Goal: Check status

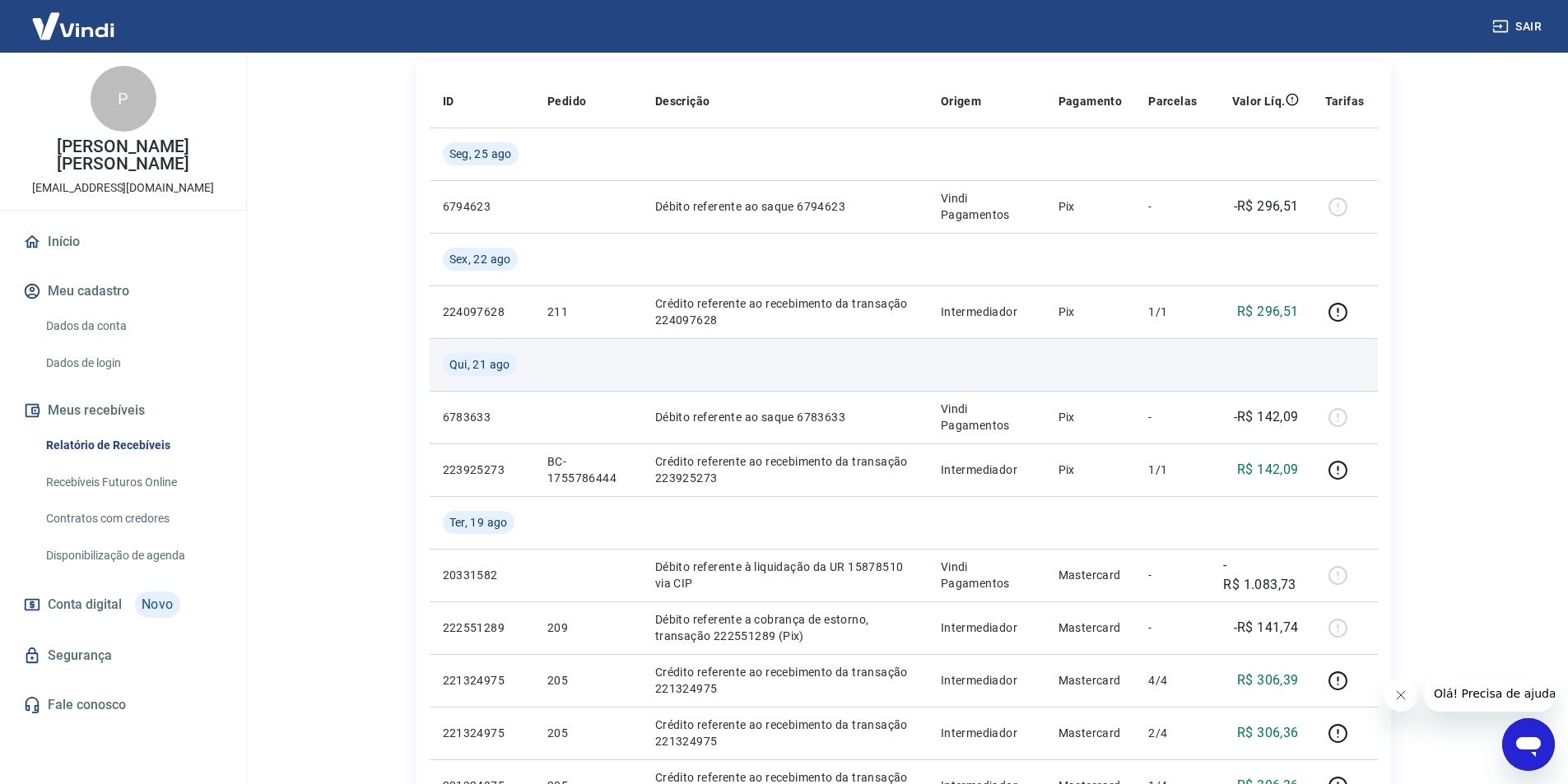
scroll to position [247, 0]
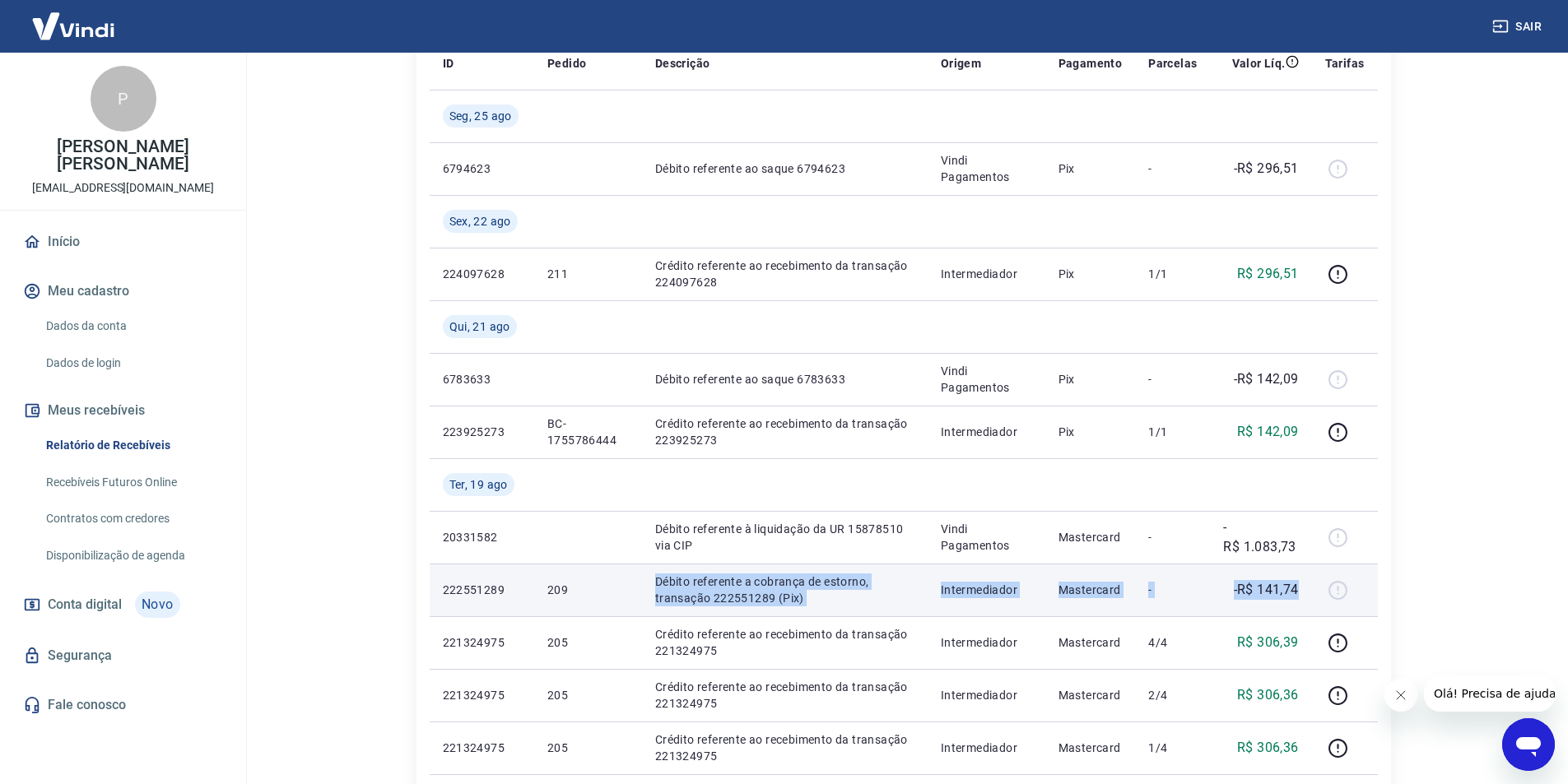
drag, startPoint x: 1245, startPoint y: 591, endPoint x: 650, endPoint y: 585, distance: 595.0
click at [650, 585] on tr "222551289 209 Débito referente a cobrança de estorno, transação 222551289 (Pix)…" at bounding box center [904, 589] width 948 height 53
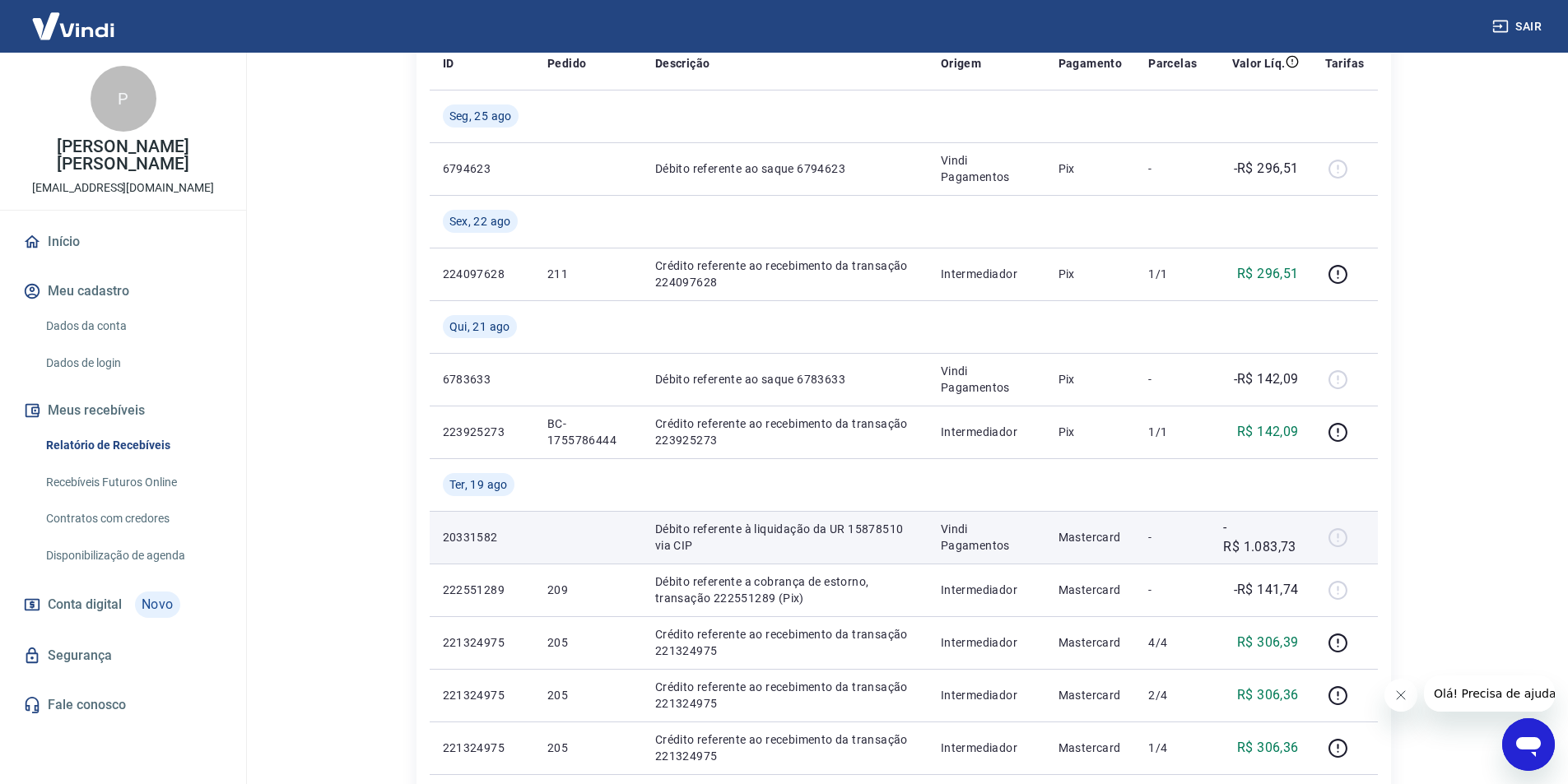
click at [1300, 543] on td "-R$ 1.083,73" at bounding box center [1261, 537] width 101 height 53
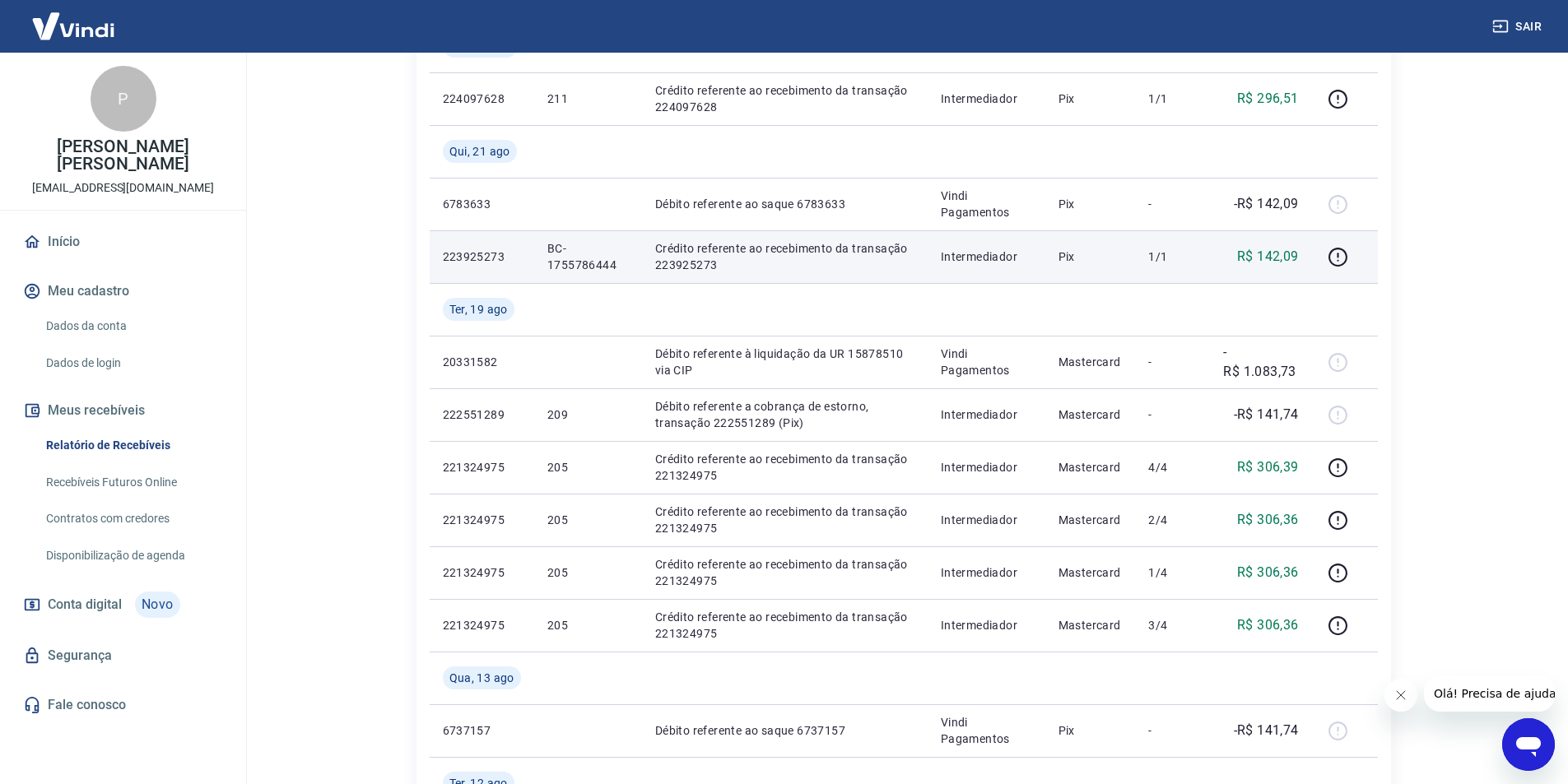
scroll to position [412, 0]
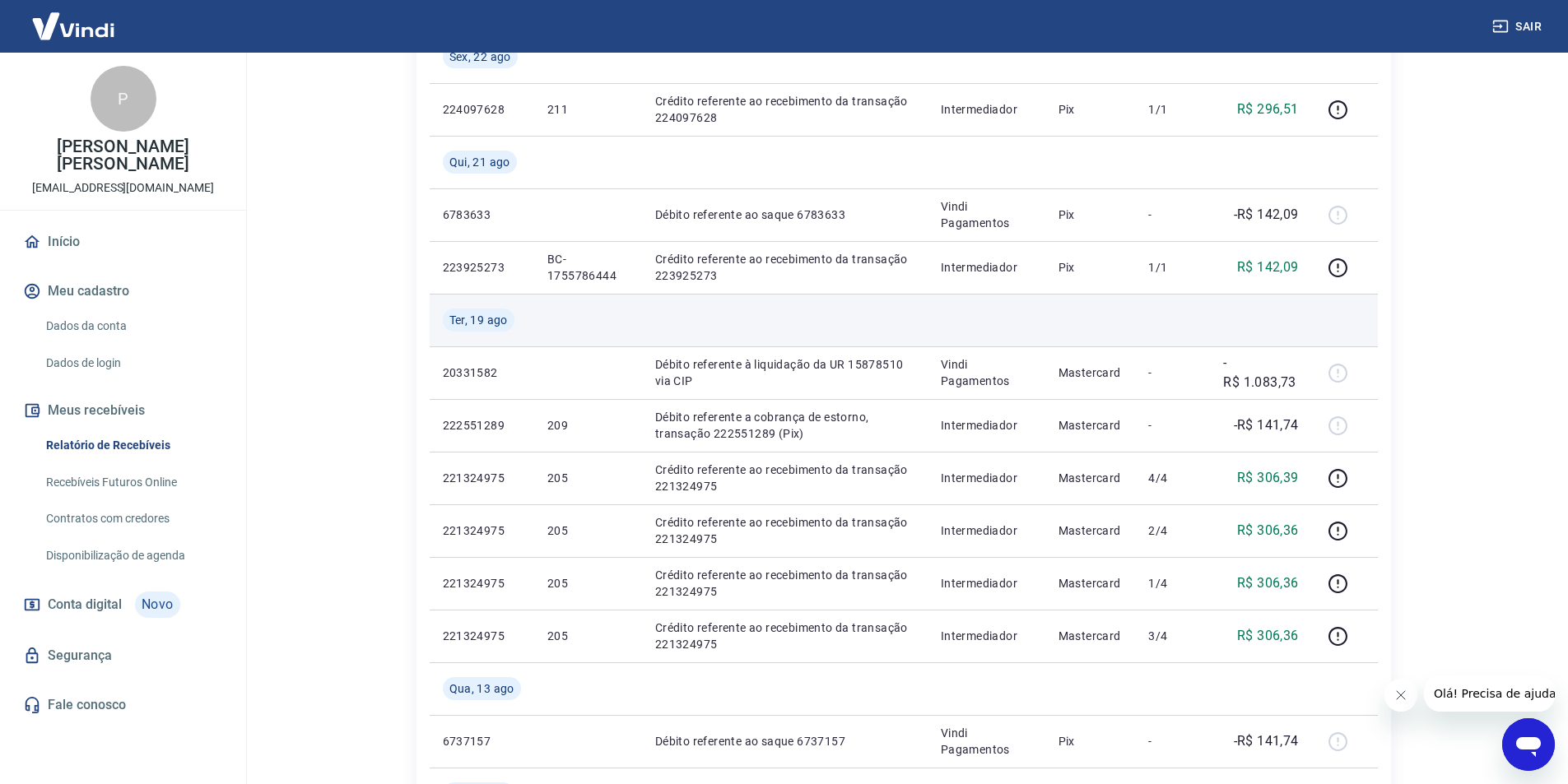
drag, startPoint x: 1343, startPoint y: 271, endPoint x: 1356, endPoint y: 298, distance: 30.0
click at [1369, 323] on tbody "Seg, 25 ago 6794623 Débito referente ao saque 6794623 Vindi Pagamentos Pix - -R…" at bounding box center [904, 715] width 948 height 1580
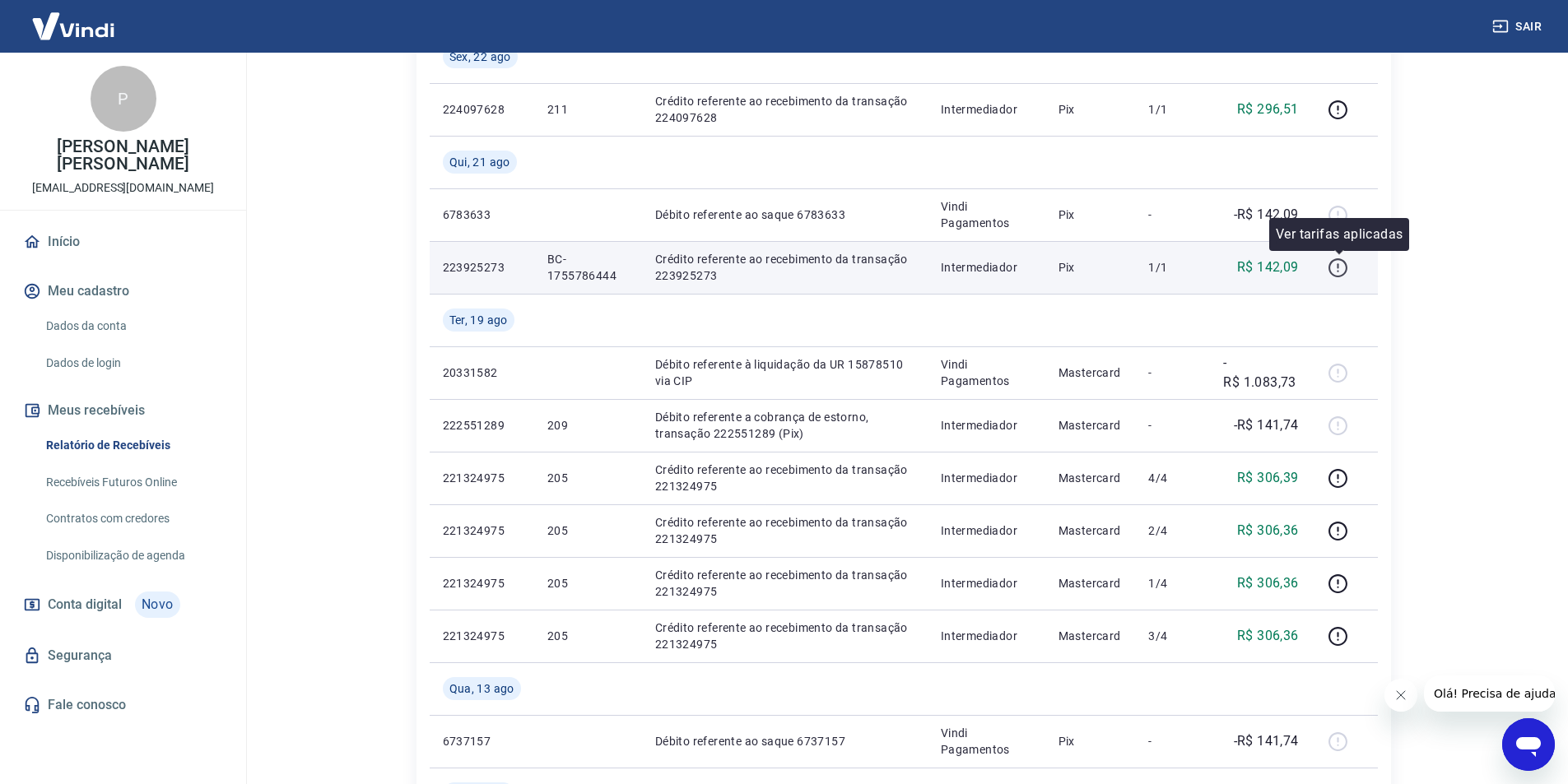
click at [1342, 269] on icon "button" at bounding box center [1337, 268] width 20 height 20
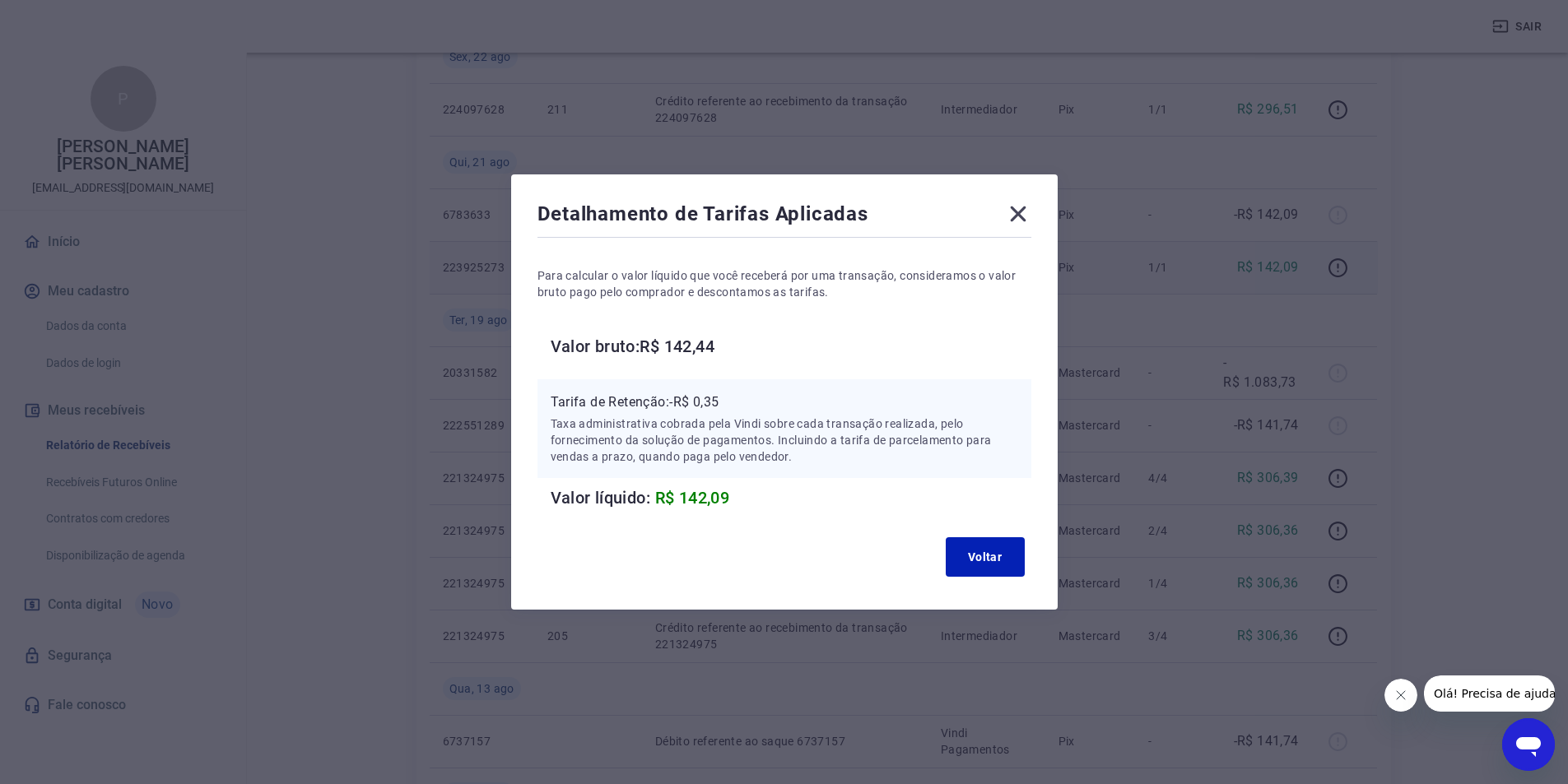
click at [1031, 205] on icon at bounding box center [1017, 213] width 26 height 26
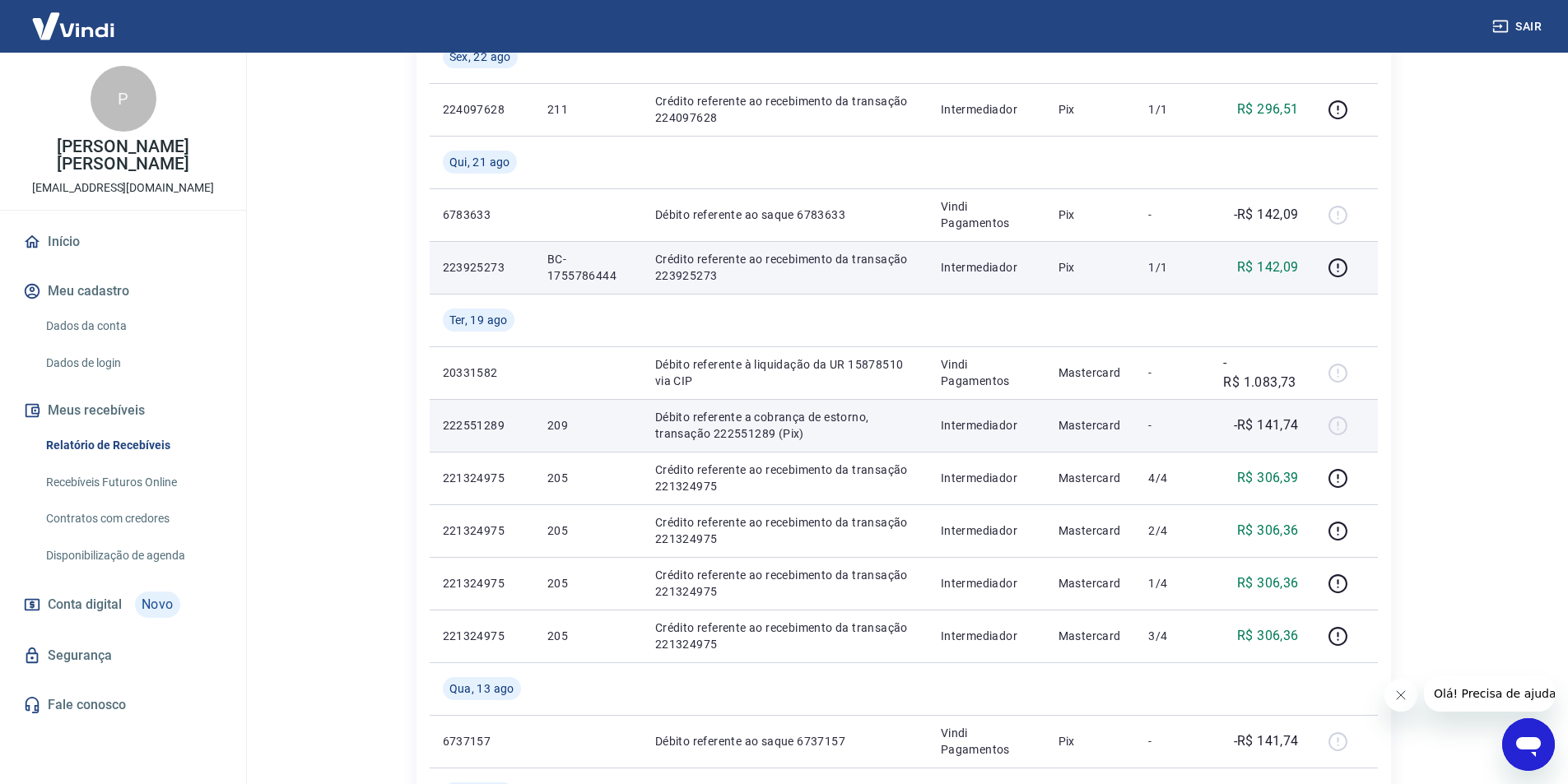
click at [717, 429] on p "Débito referente a cobrança de estorno, transação 222551289 (Pix)" at bounding box center [785, 425] width 259 height 33
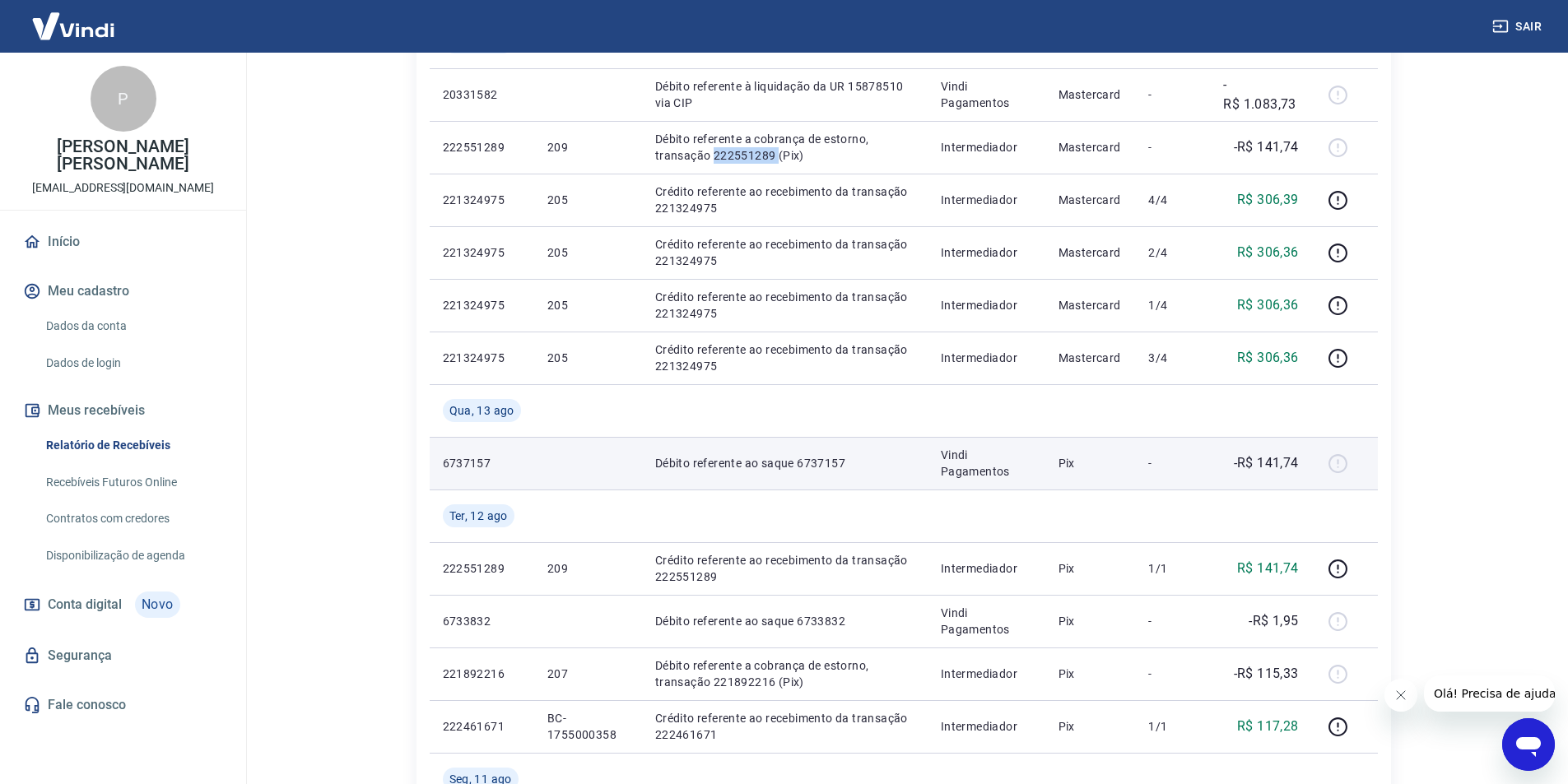
scroll to position [659, 0]
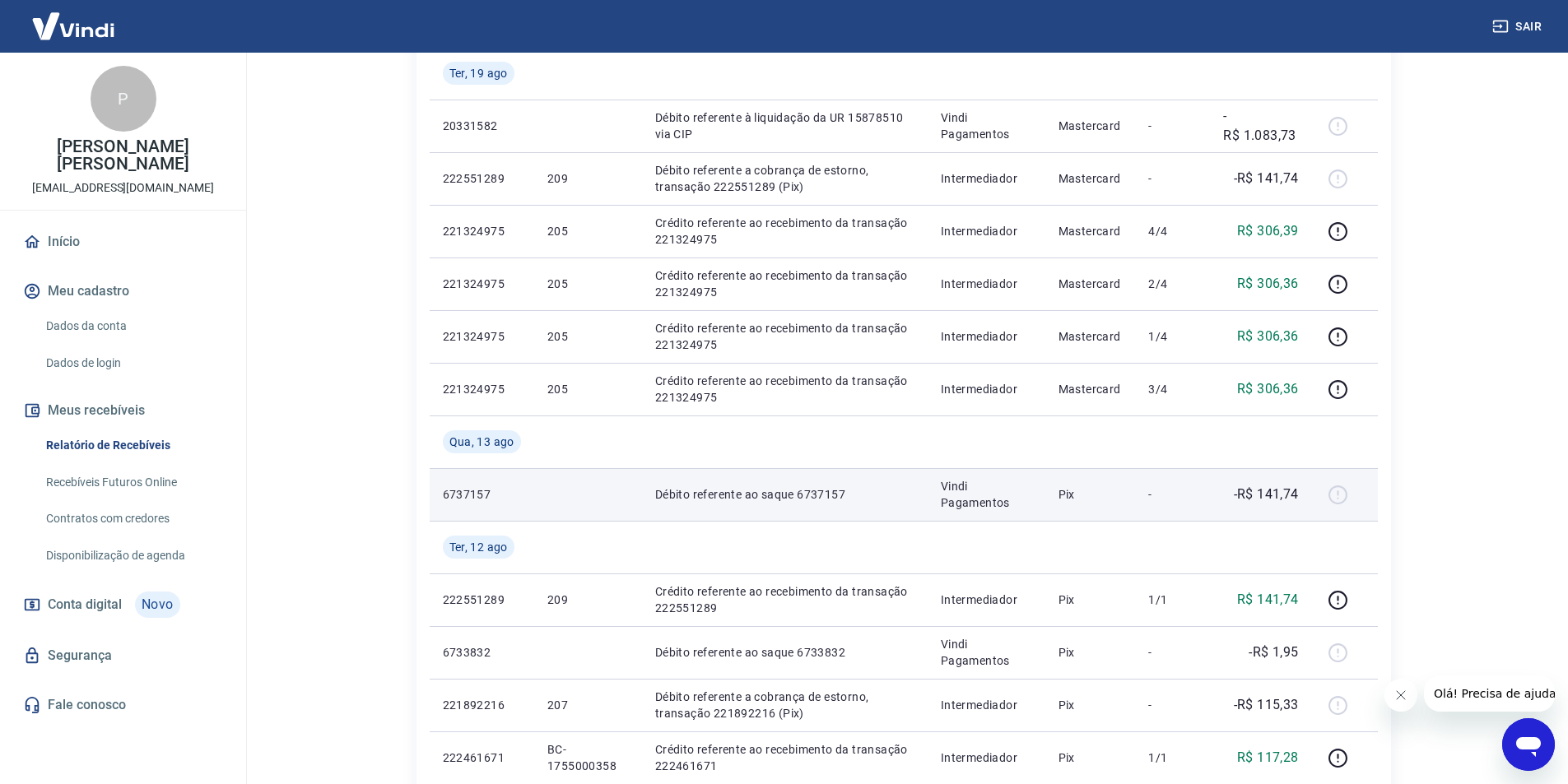
click at [1342, 496] on div at bounding box center [1344, 494] width 40 height 26
drag, startPoint x: 1342, startPoint y: 496, endPoint x: 624, endPoint y: 507, distance: 718.1
click at [624, 507] on tr "6737157 Débito referente ao saque 6737157 Vindi Pagamentos Pix - -R$ 141,74" at bounding box center [904, 494] width 948 height 53
click at [1328, 502] on div at bounding box center [1344, 494] width 40 height 26
drag, startPoint x: 1296, startPoint y: 492, endPoint x: 435, endPoint y: 487, distance: 861.0
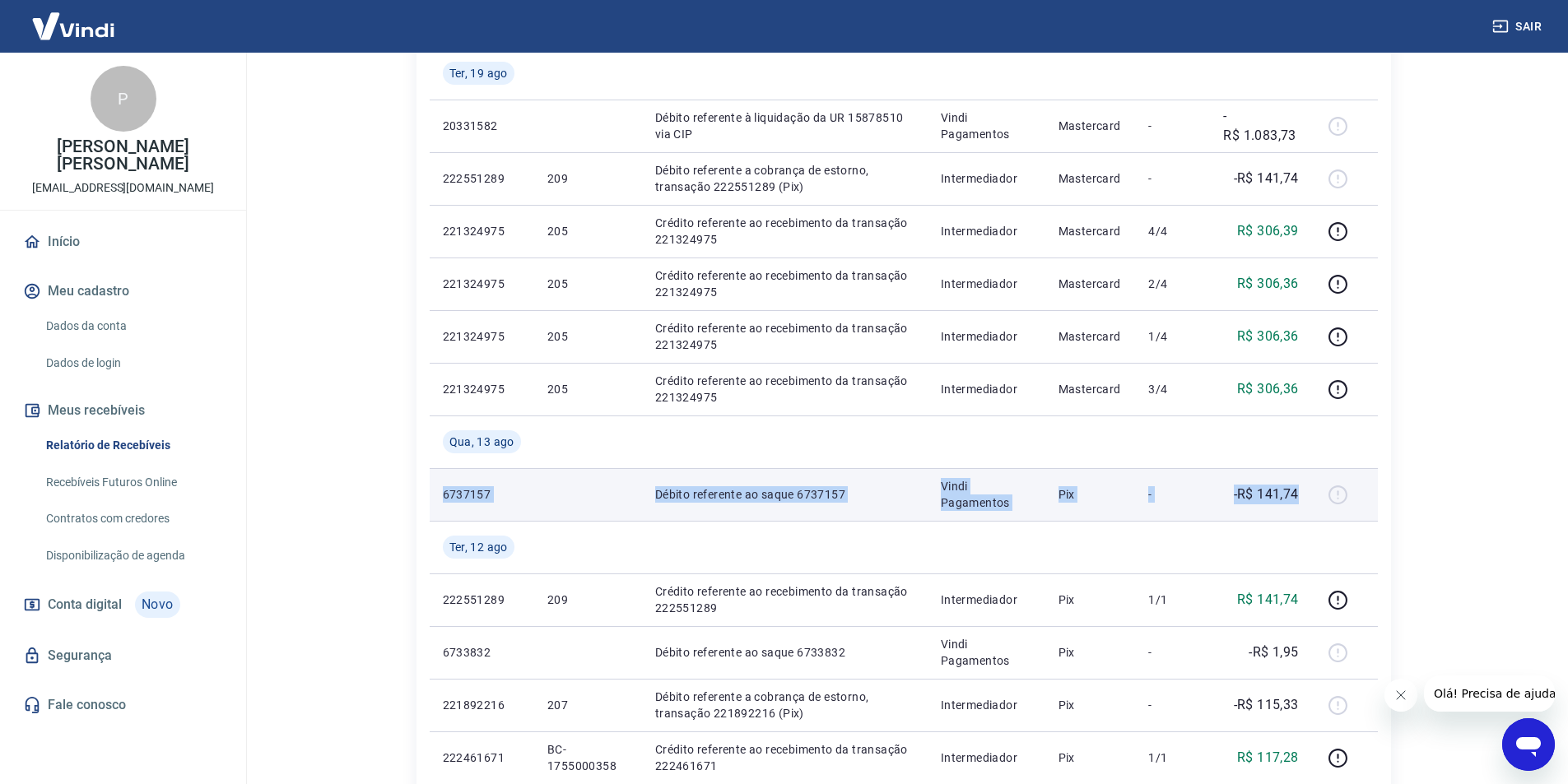
click at [435, 487] on tr "6737157 Débito referente ao saque 6737157 Vindi Pagamentos Pix - -R$ 141,74" at bounding box center [904, 494] width 948 height 53
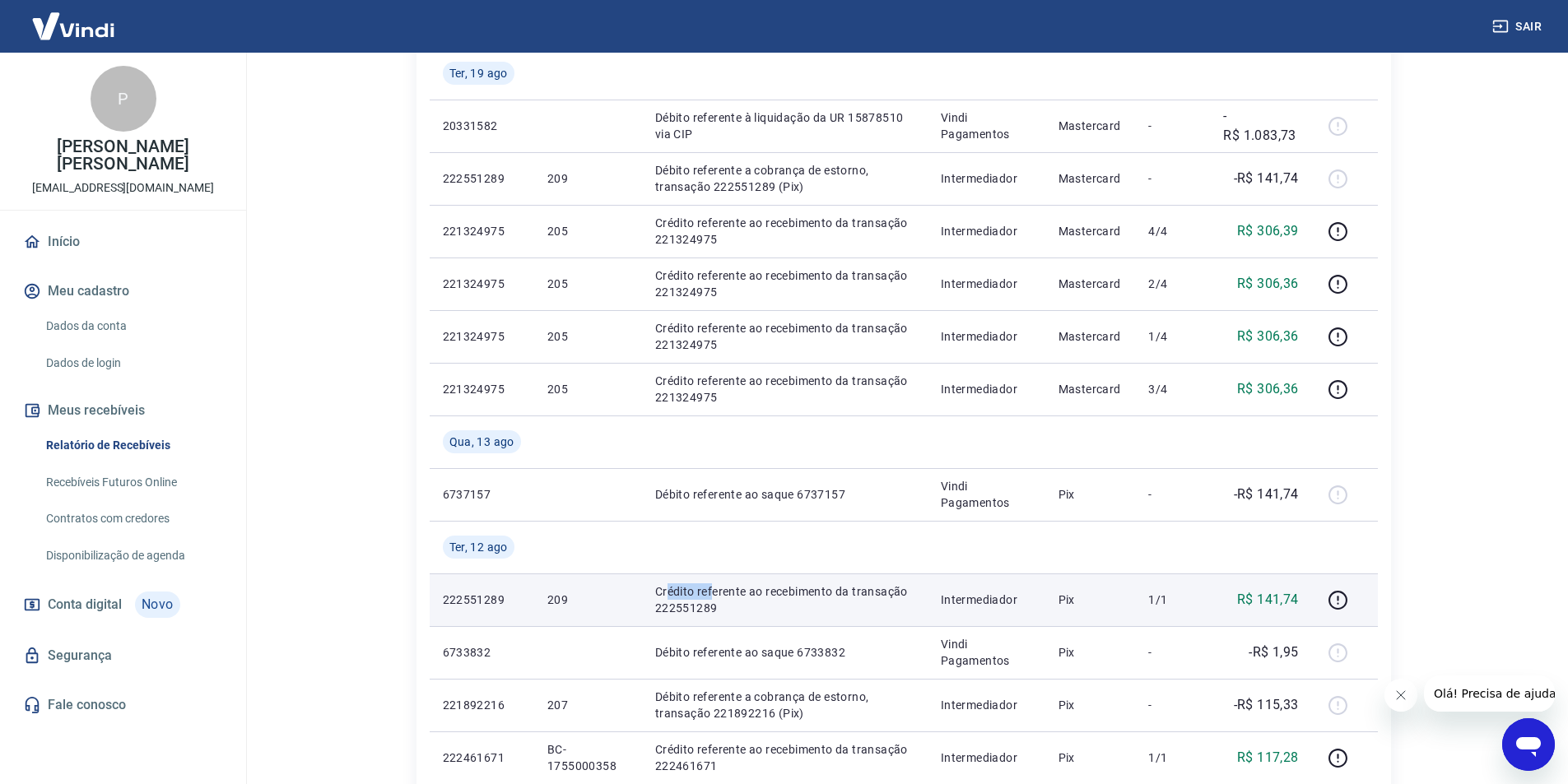
drag, startPoint x: 691, startPoint y: 586, endPoint x: 664, endPoint y: 581, distance: 27.5
click at [664, 581] on td "Crédito referente ao recebimento da transação 222551289" at bounding box center [784, 600] width 285 height 53
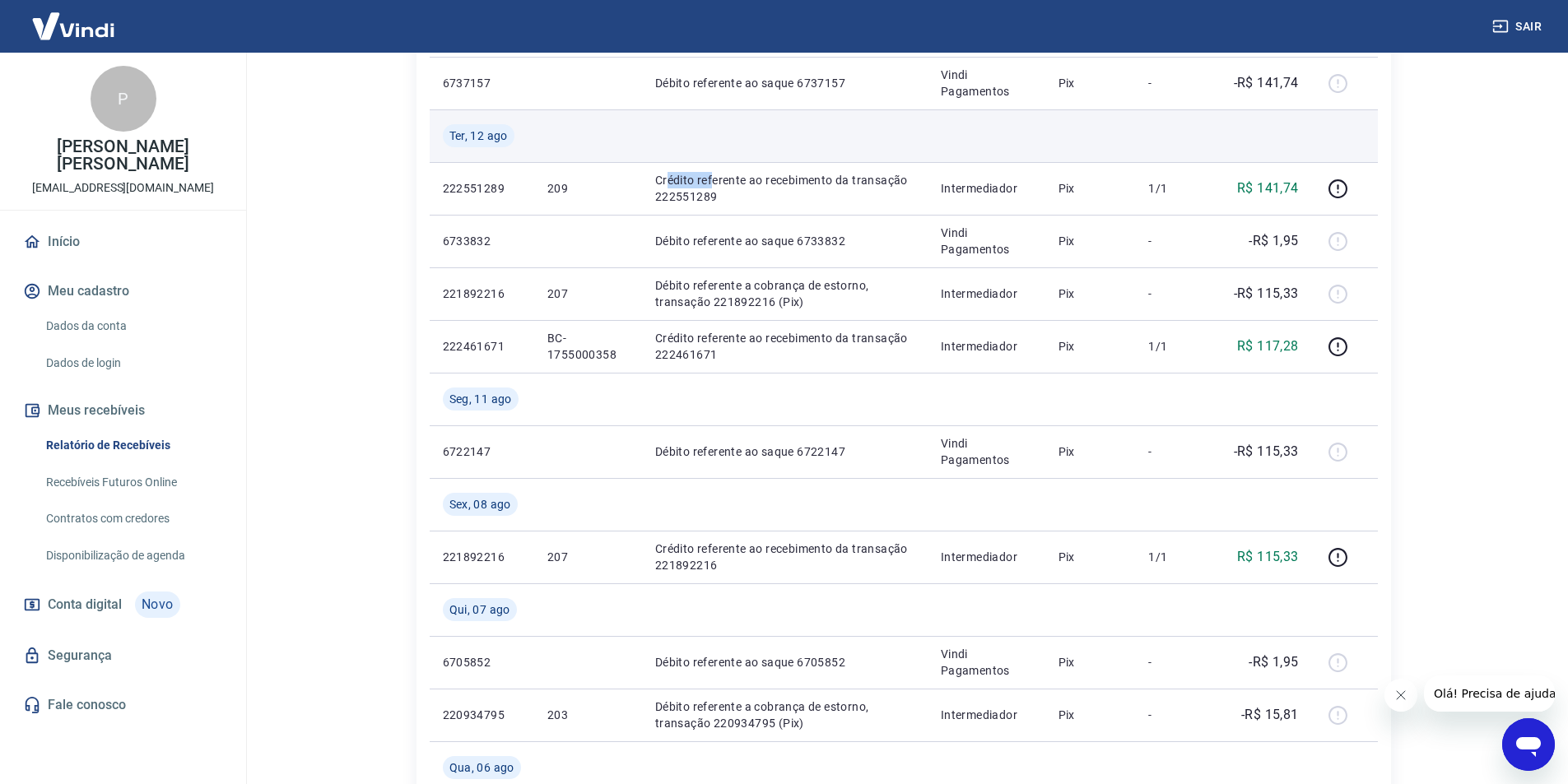
scroll to position [988, 0]
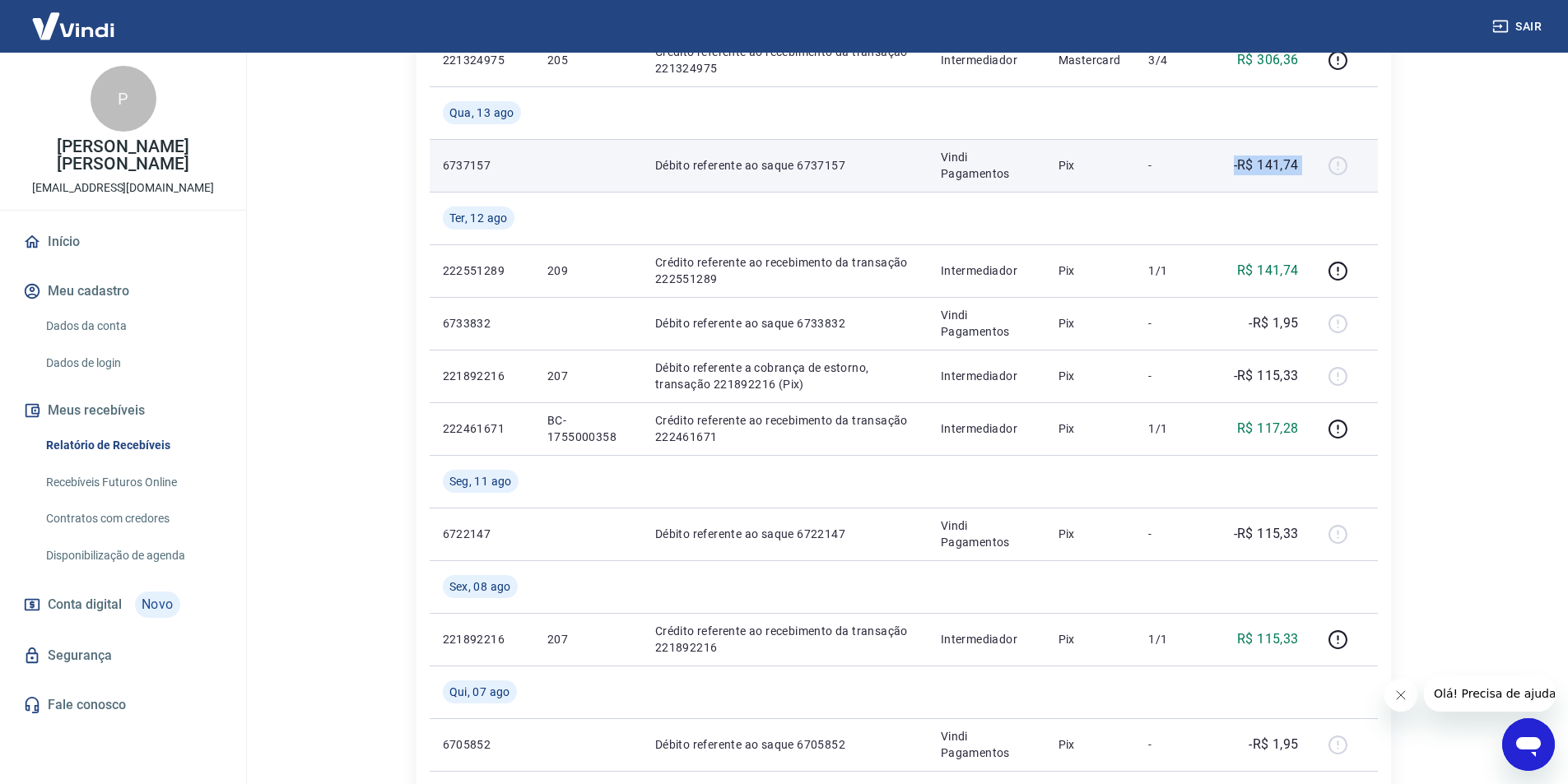
drag, startPoint x: 1330, startPoint y: 168, endPoint x: 1171, endPoint y: 168, distance: 159.0
click at [1171, 168] on tr "6737157 Débito referente ao saque 6737157 Vindi Pagamentos Pix - -R$ 141,74" at bounding box center [904, 165] width 948 height 53
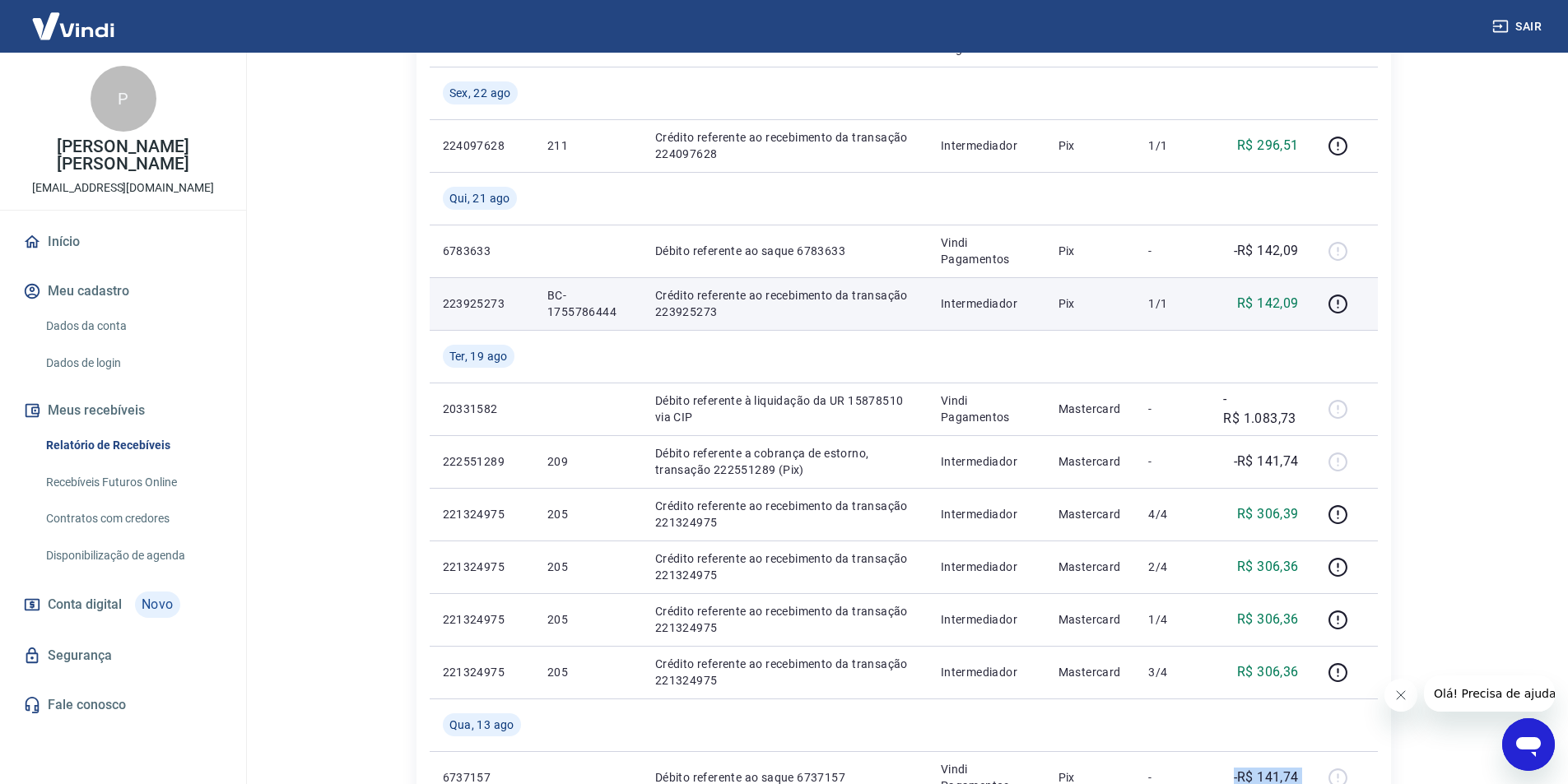
scroll to position [329, 0]
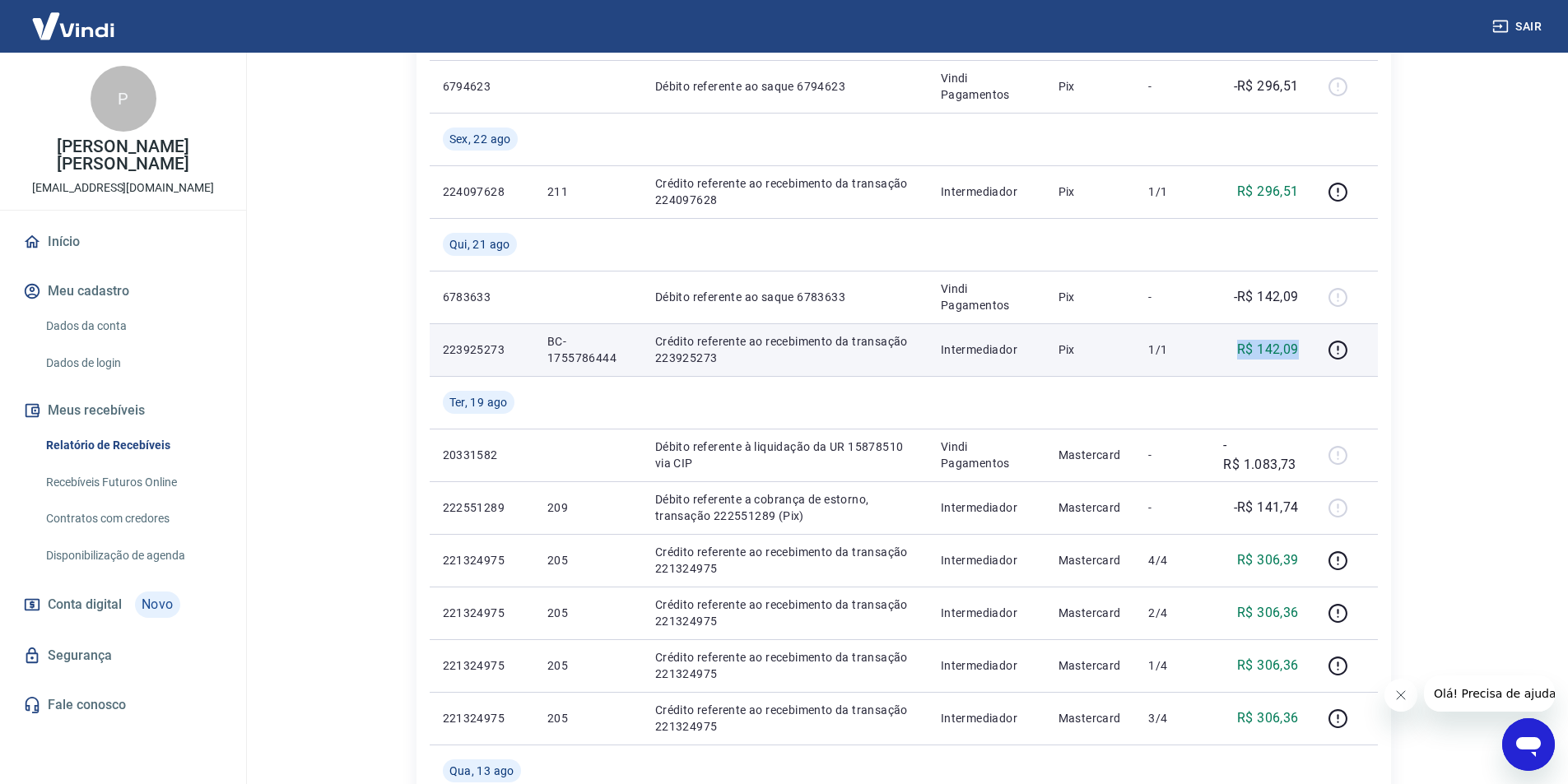
drag, startPoint x: 1300, startPoint y: 352, endPoint x: 1175, endPoint y: 352, distance: 125.0
click at [1175, 352] on tr "223925273 BC-1755786444 Crédito referente ao recebimento da transação 223925273…" at bounding box center [904, 349] width 948 height 53
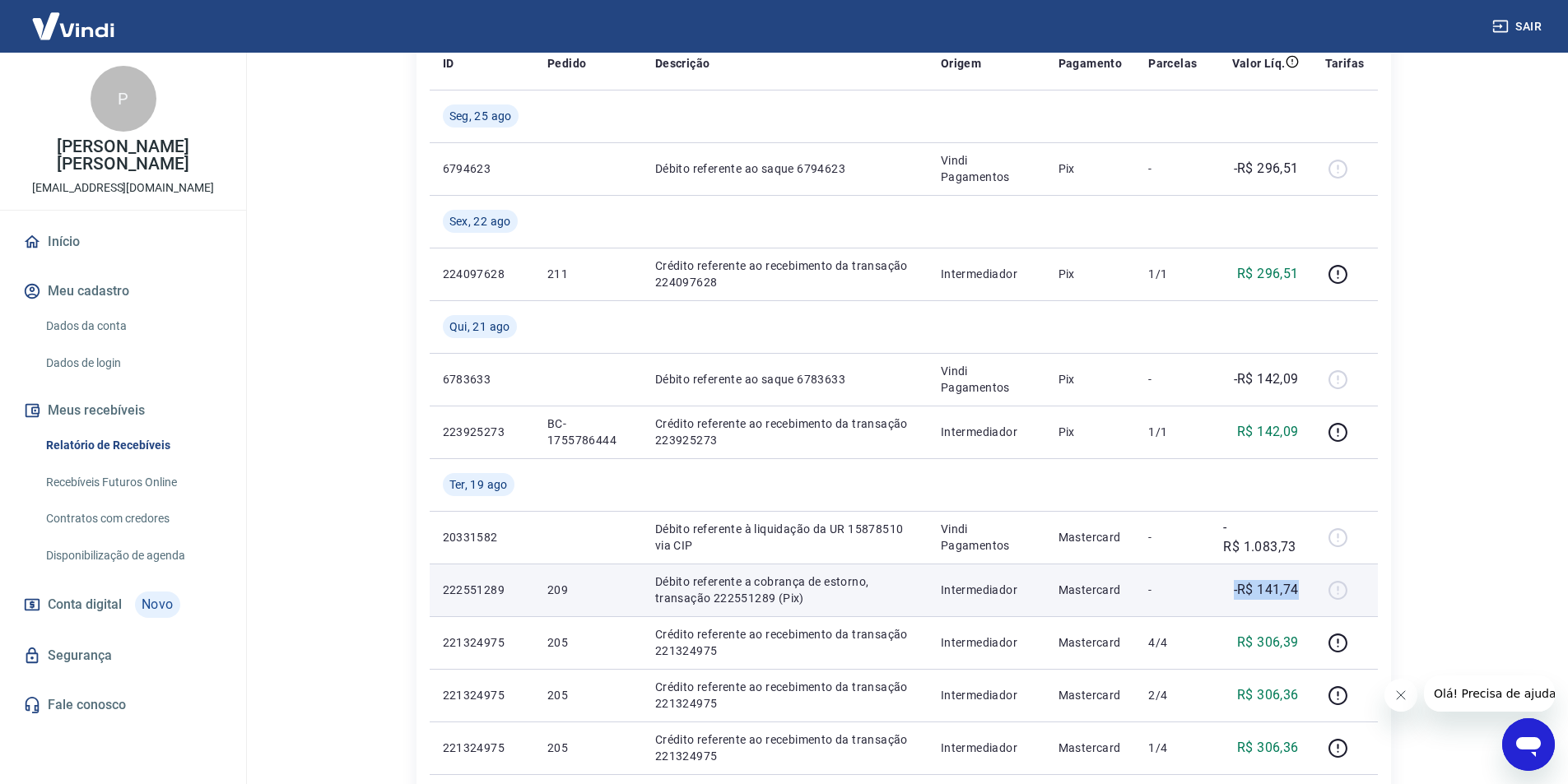
drag, startPoint x: 1300, startPoint y: 590, endPoint x: 1218, endPoint y: 590, distance: 82.0
click at [1218, 590] on td "-R$ 141,74" at bounding box center [1261, 589] width 101 height 53
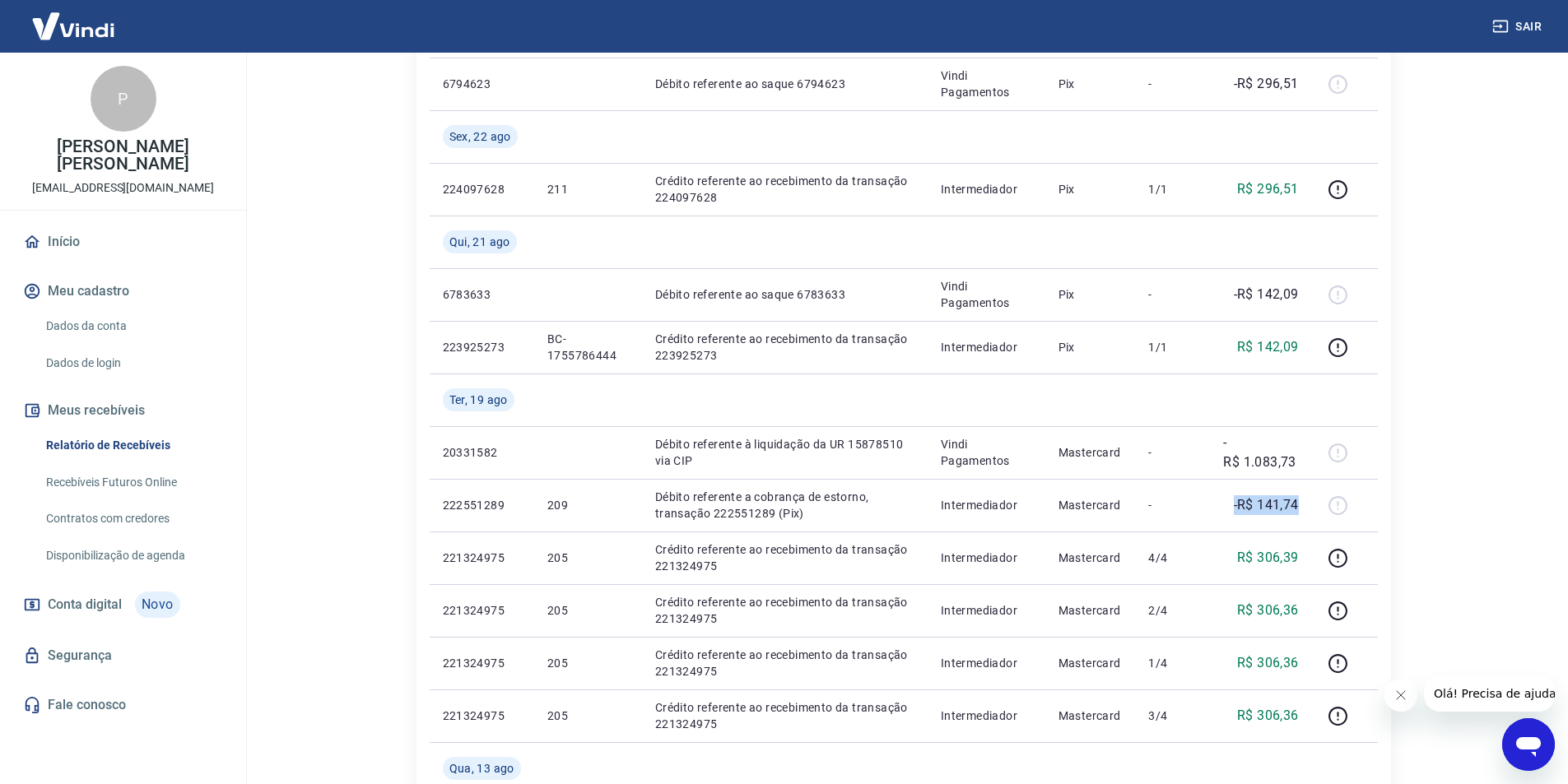
scroll to position [659, 0]
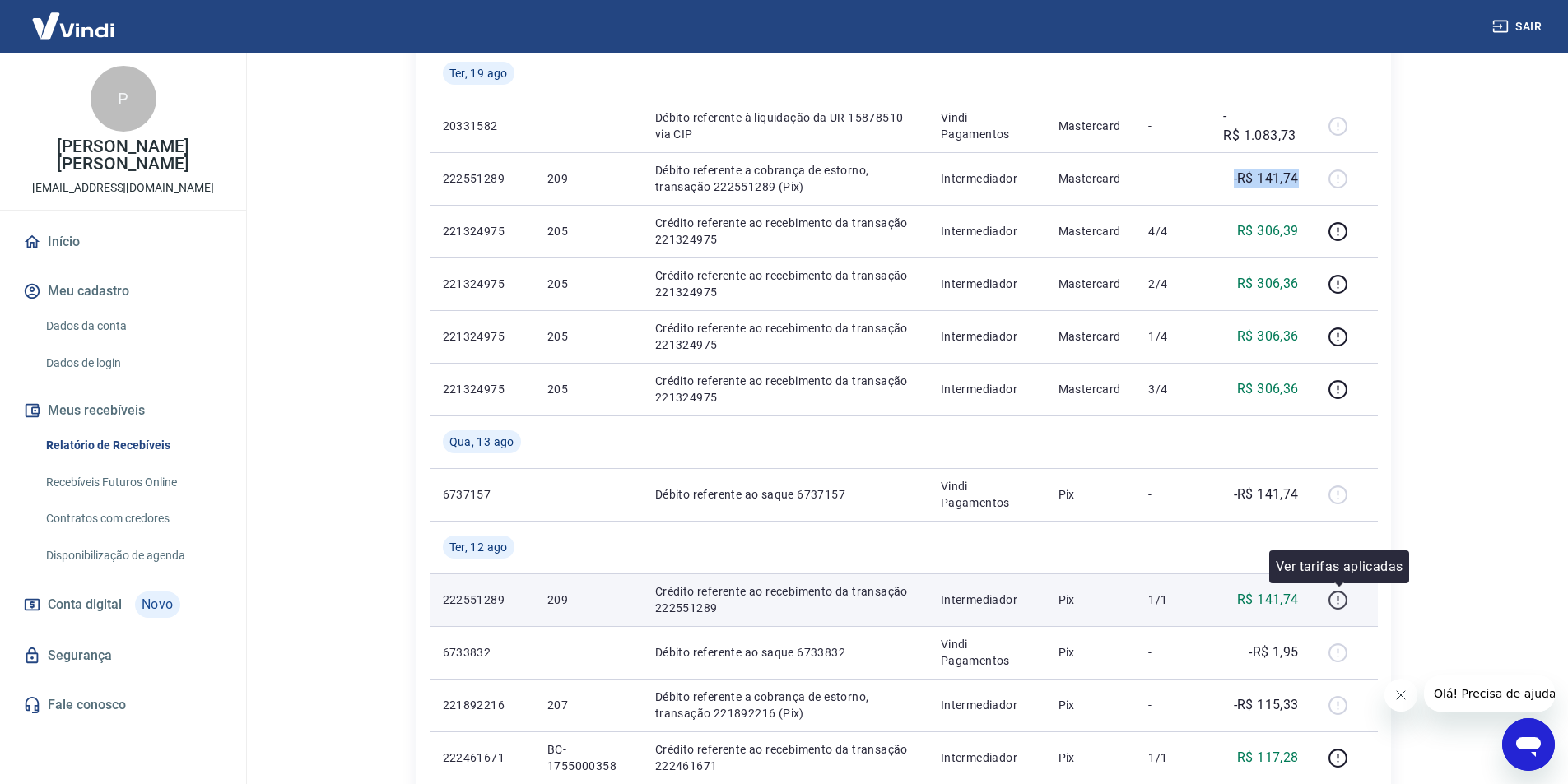
click at [1335, 601] on icon "button" at bounding box center [1337, 600] width 20 height 20
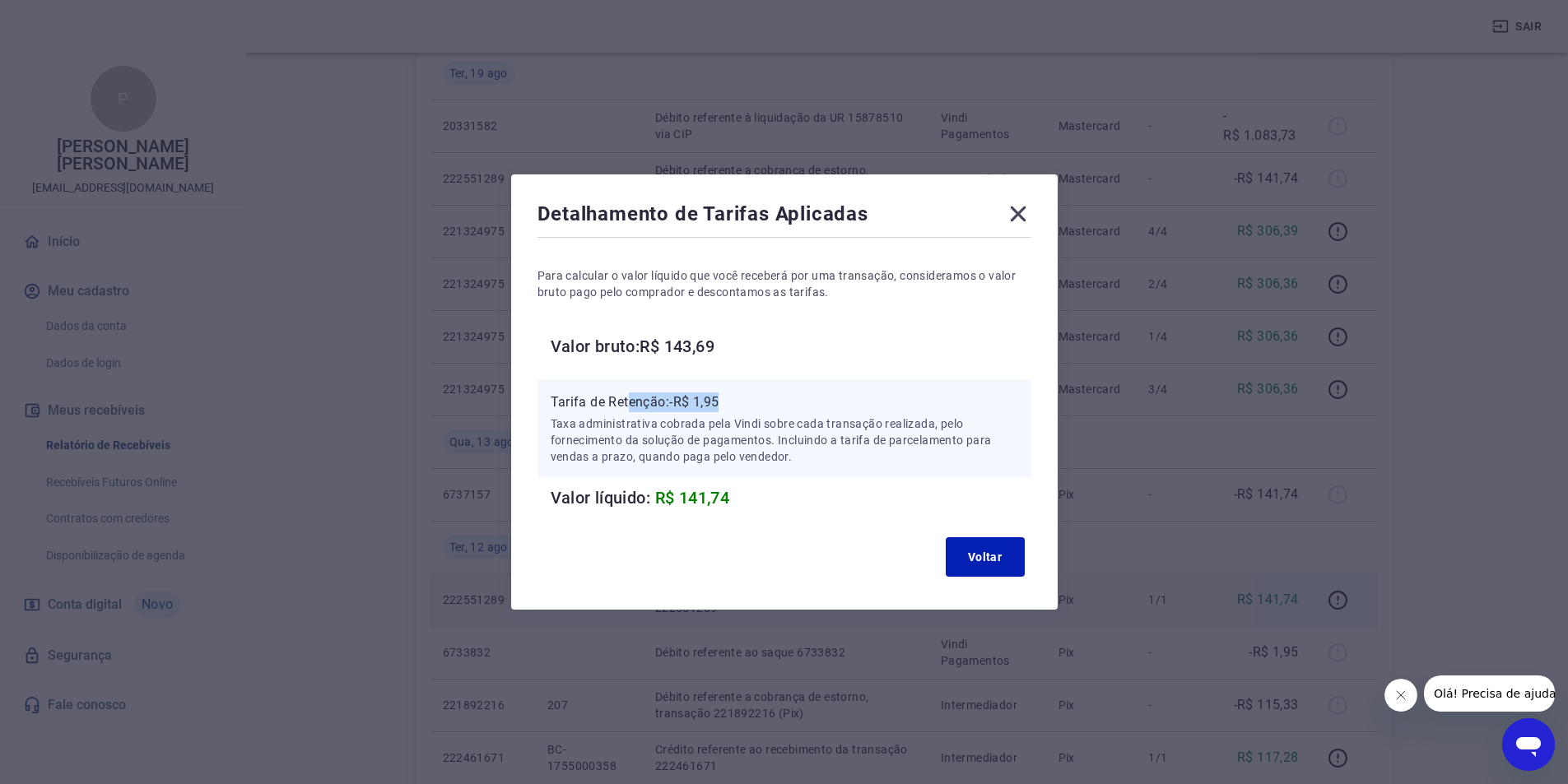
drag, startPoint x: 755, startPoint y: 403, endPoint x: 637, endPoint y: 400, distance: 118.0
click at [637, 400] on p "Tarifa de Retenção: -R$ 1,95" at bounding box center [784, 402] width 467 height 19
click at [1029, 211] on icon at bounding box center [1017, 213] width 26 height 26
